Goal: Find specific page/section: Find specific page/section

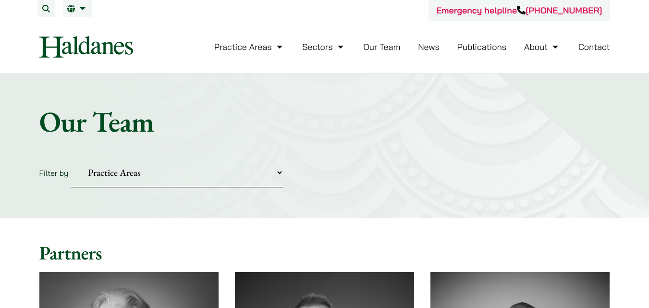
click at [279, 173] on select "Practice Areas Antitrust and Competition Civil Litigation & Dispute Resolution …" at bounding box center [177, 172] width 213 height 29
click at [374, 158] on form "Filter by Practice Areas Antitrust and Competition Civil Litigation & Dispute R…" at bounding box center [324, 172] width 571 height 29
click at [280, 174] on select "Practice Areas Antitrust and Competition Civil Litigation & Dispute Resolution …" at bounding box center [177, 172] width 213 height 29
click at [404, 164] on form "Filter by Practice Areas Antitrust and Competition Civil Litigation & Dispute R…" at bounding box center [324, 172] width 571 height 29
click at [46, 5] on button "Search" at bounding box center [45, 8] width 17 height 17
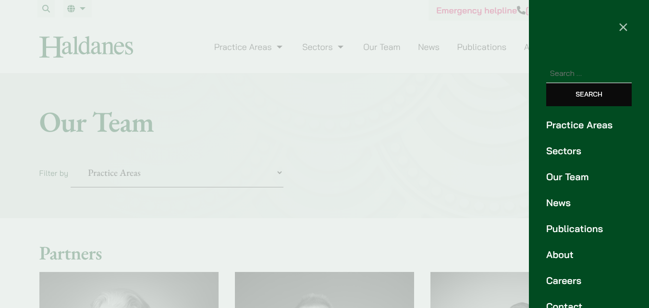
paste input "TIMOTHY"
type input "TIMOTHY"
click at [579, 91] on input "Search" at bounding box center [589, 94] width 86 height 23
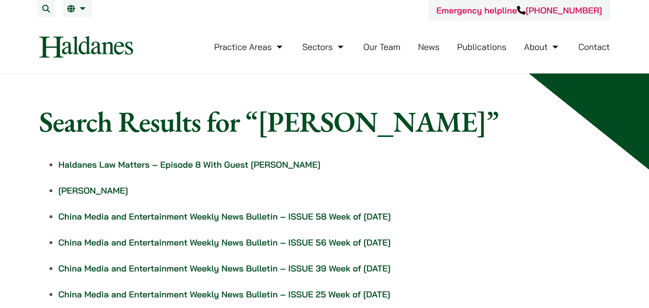
click at [377, 47] on link "Our Team" at bounding box center [381, 46] width 37 height 11
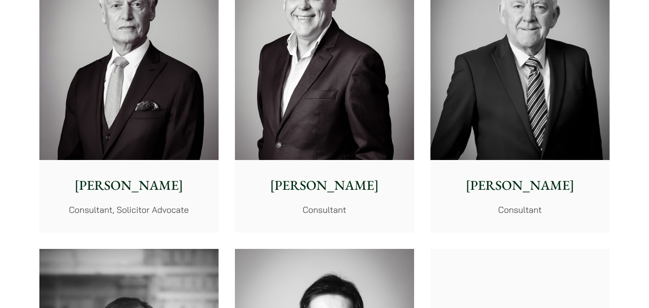
scroll to position [4535, 0]
